Goal: Task Accomplishment & Management: Manage account settings

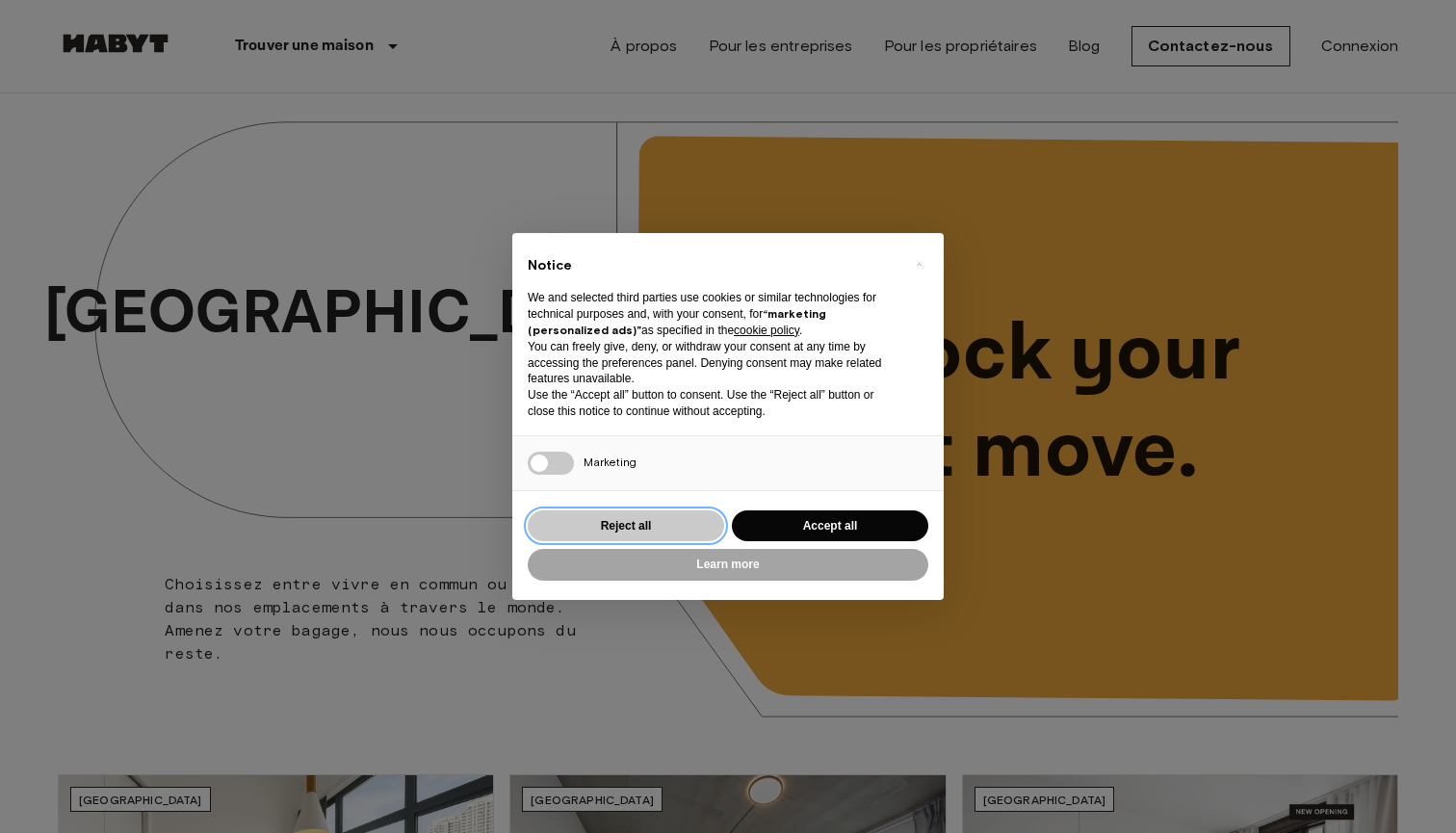
click at [639, 521] on button "Reject all" at bounding box center [626, 527] width 196 height 32
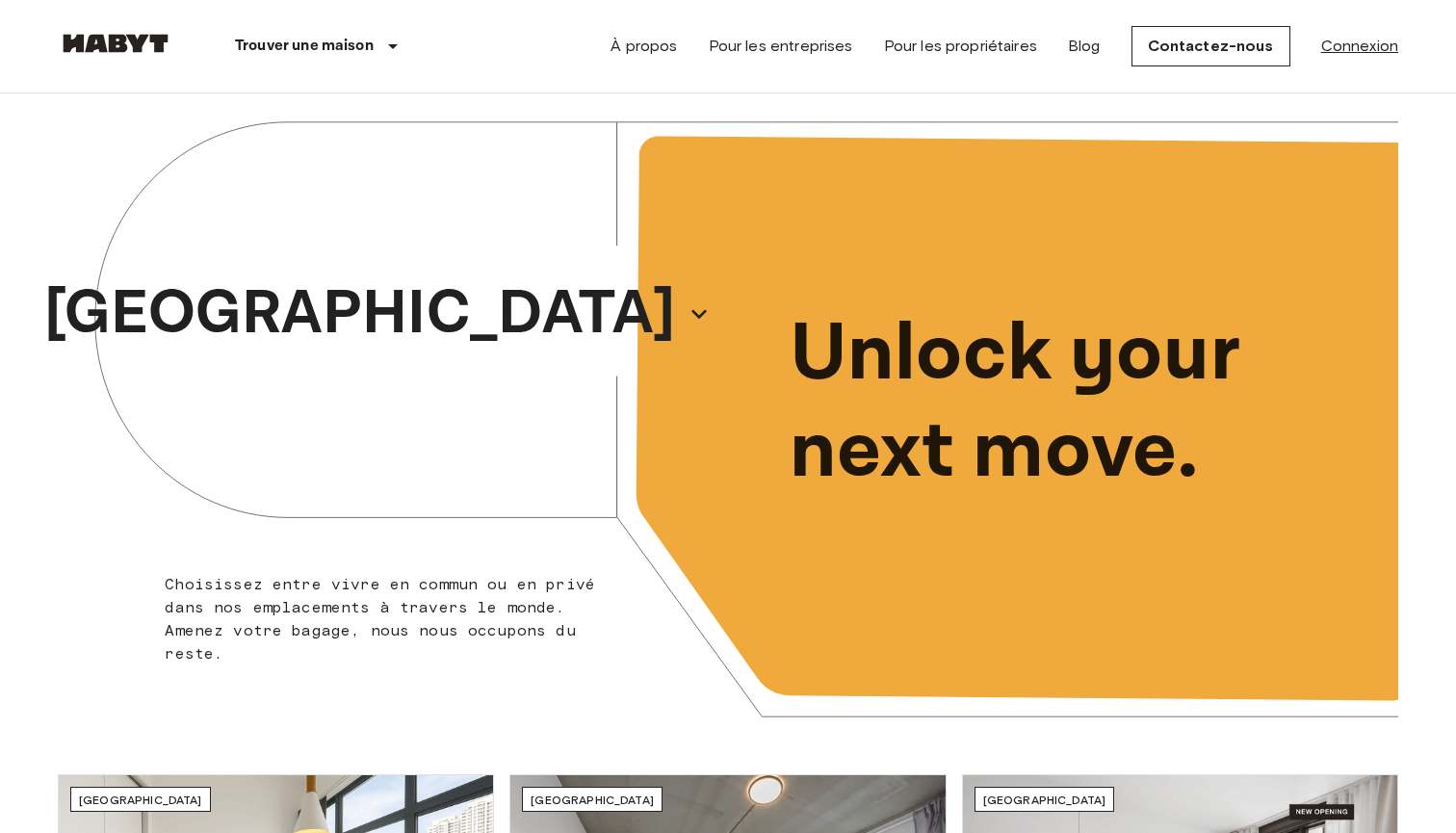
click at [1338, 53] on link "Connexion" at bounding box center [1360, 46] width 77 height 23
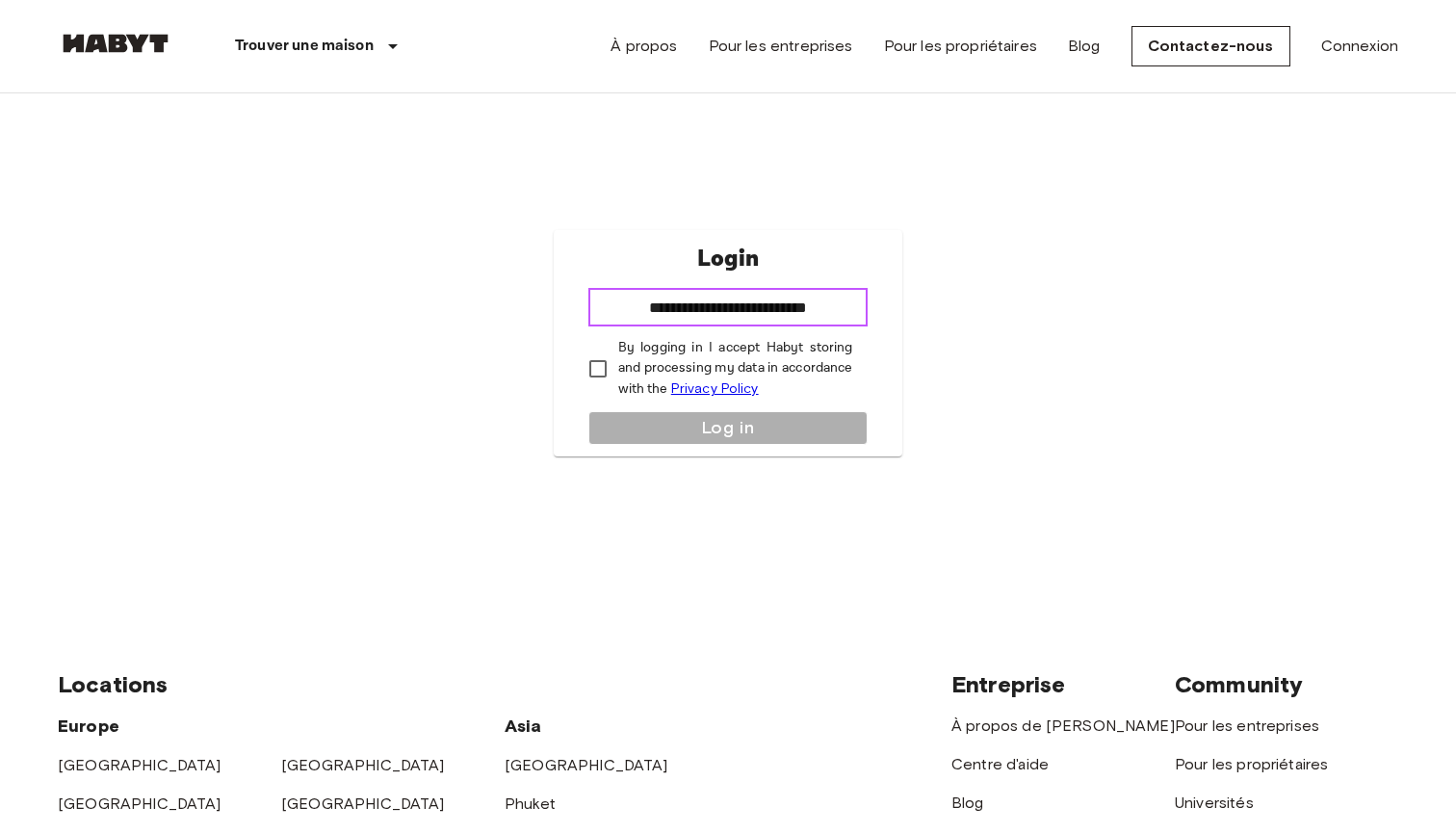
type input "**********"
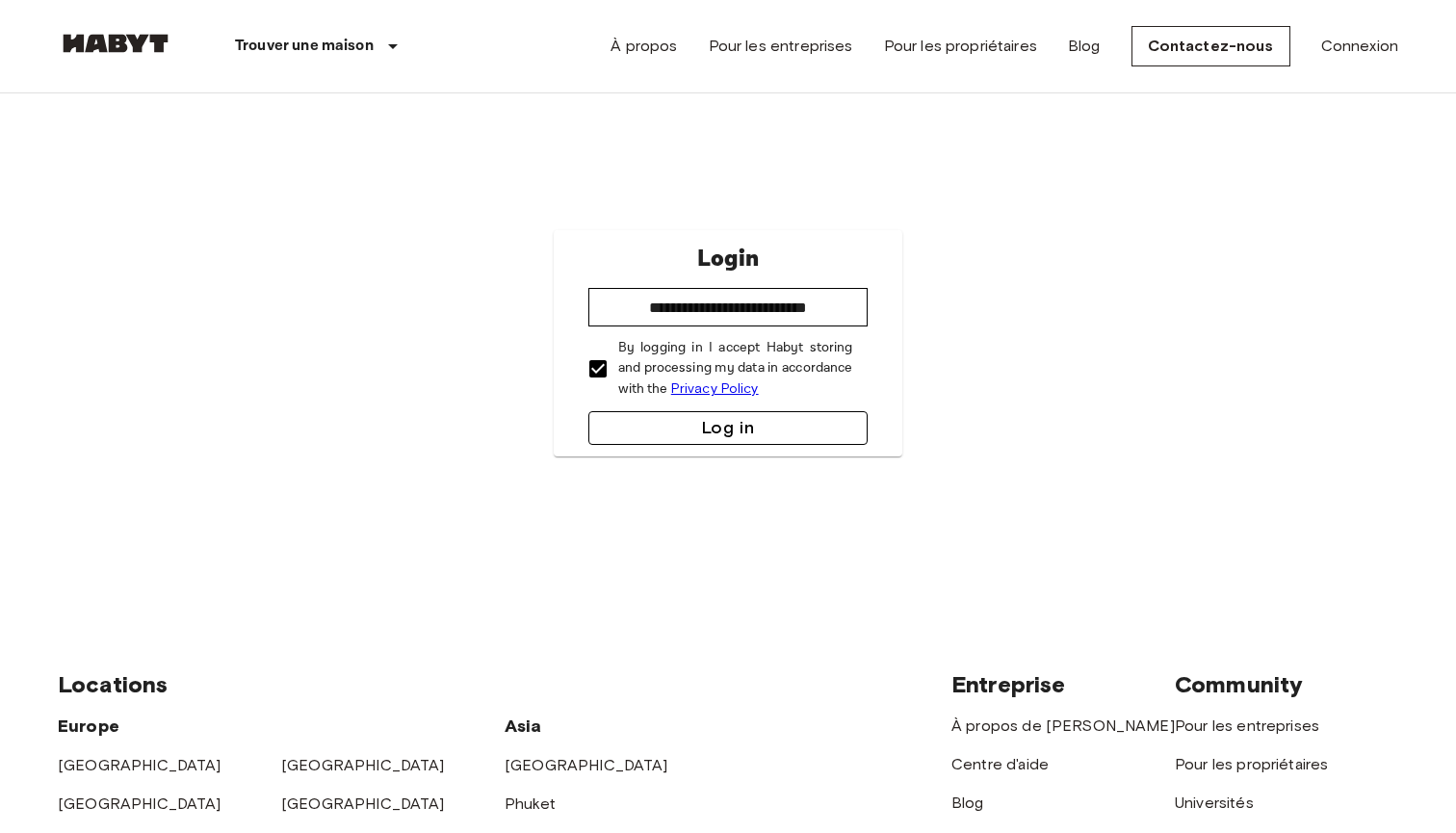
click at [720, 420] on button "Log in" at bounding box center [728, 428] width 281 height 34
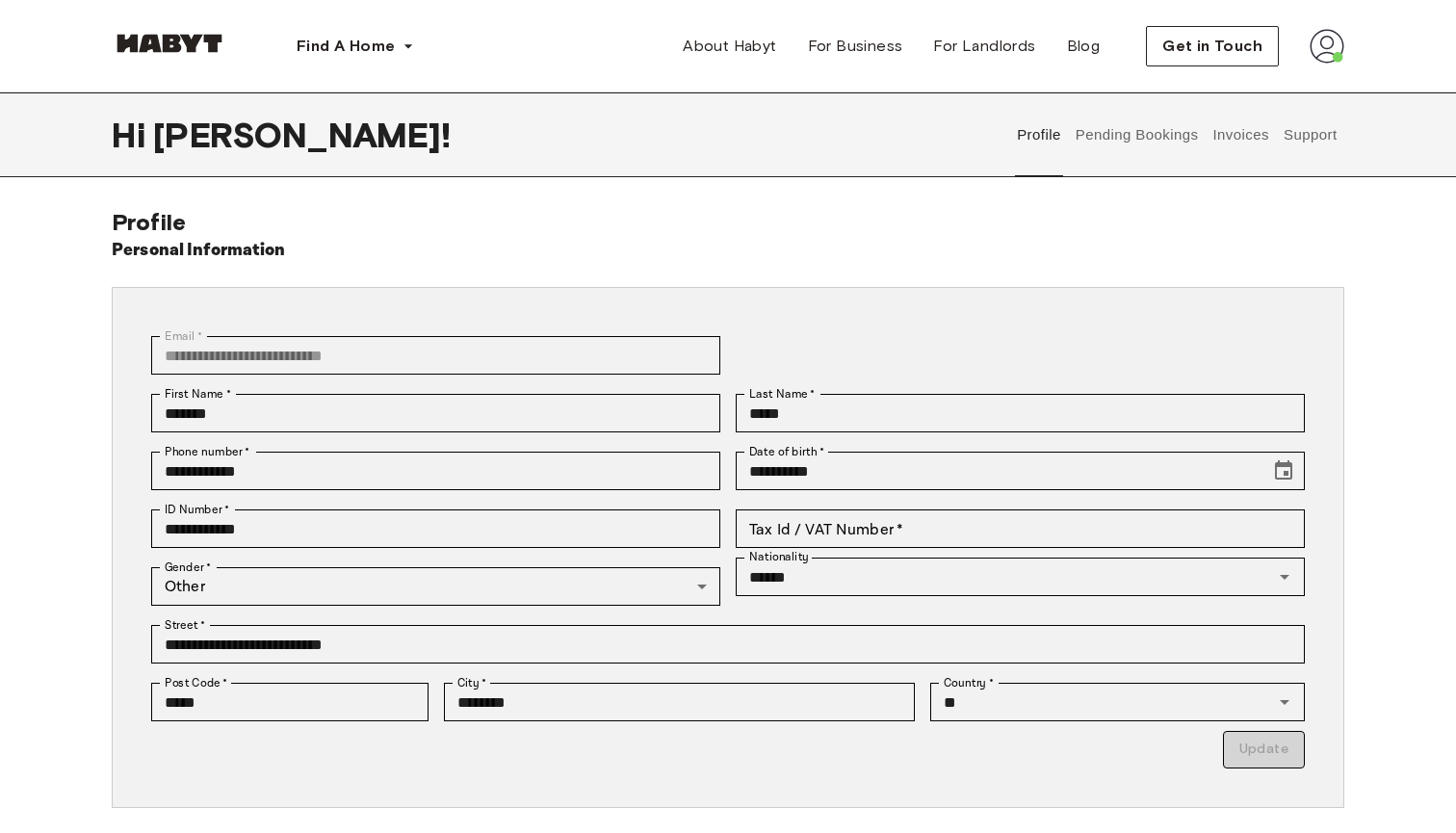
click at [1288, 134] on button "Support" at bounding box center [1309, 134] width 59 height 84
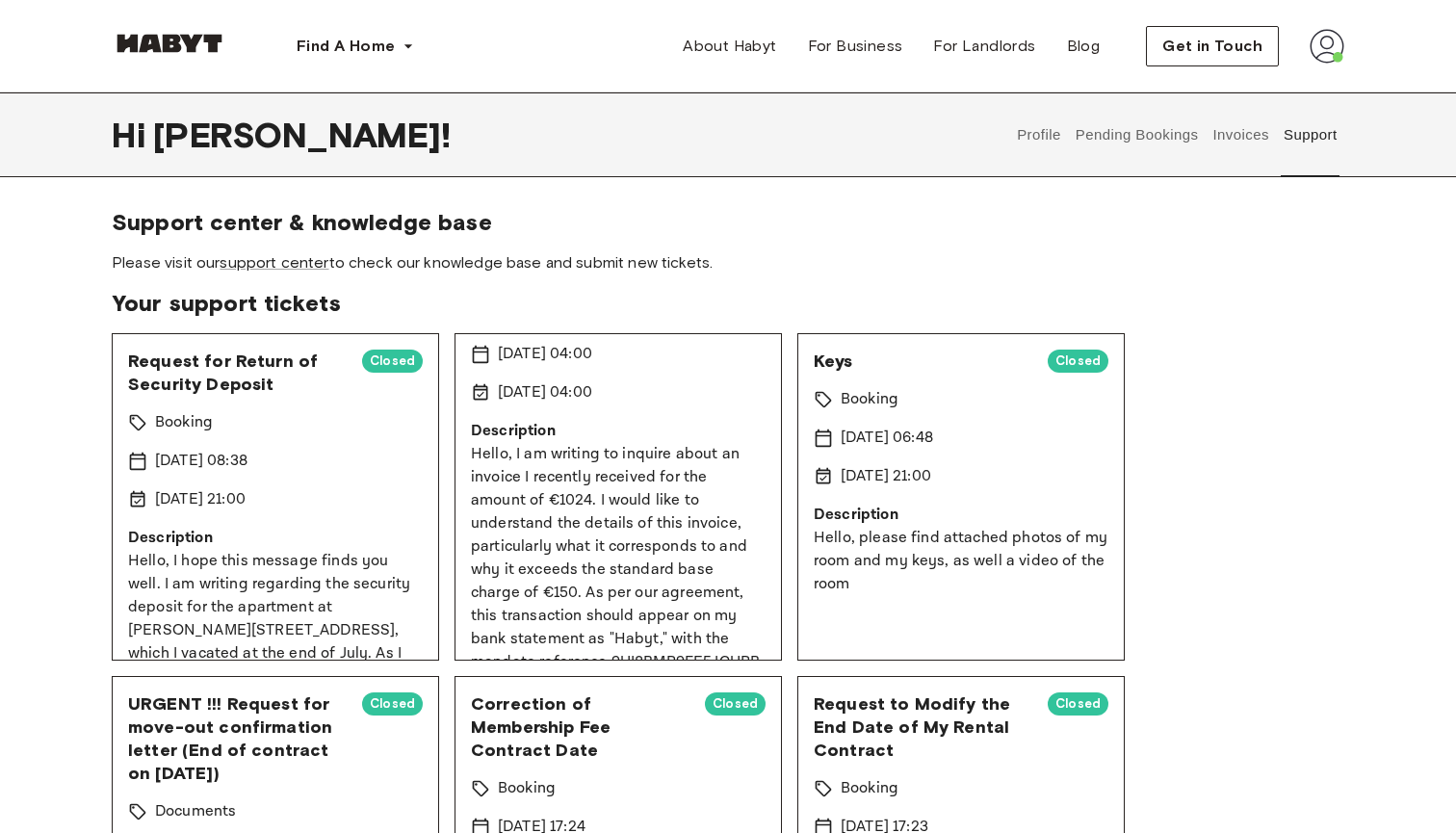
click at [1235, 144] on button "Invoices" at bounding box center [1241, 134] width 61 height 84
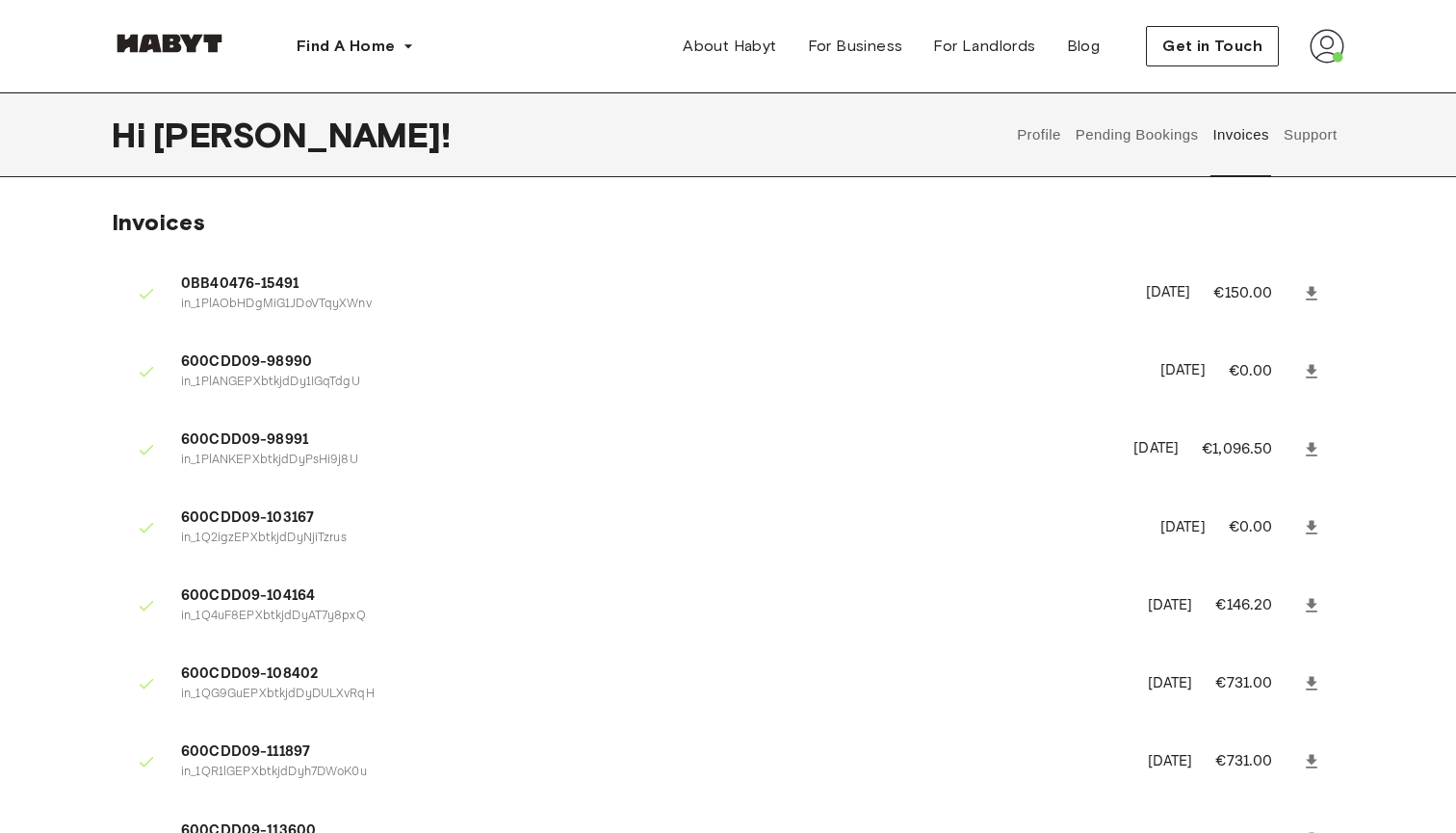
click at [1318, 54] on img at bounding box center [1327, 46] width 35 height 35
click at [1277, 87] on span "Profile" at bounding box center [1269, 90] width 49 height 23
